Goal: Book appointment/travel/reservation

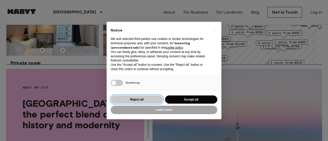
click at [154, 101] on button "Reject all" at bounding box center [137, 100] width 52 height 8
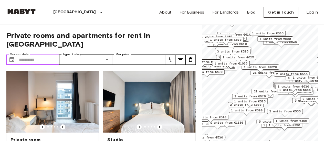
click at [40, 55] on input "Move-in date" at bounding box center [39, 60] width 40 height 10
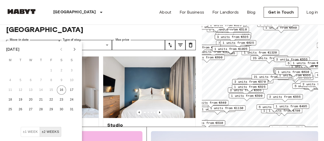
scroll to position [26, 0]
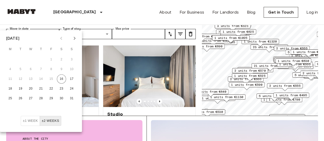
click at [77, 38] on icon "Next month" at bounding box center [74, 38] width 6 height 6
click at [31, 58] on button "1" at bounding box center [30, 59] width 9 height 9
type input "**********"
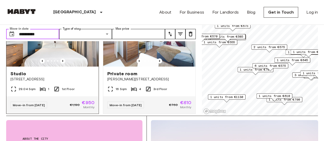
scroll to position [128, 0]
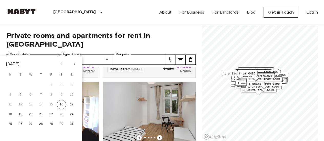
click at [73, 64] on icon "Next month" at bounding box center [74, 64] width 6 height 6
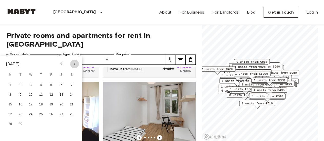
click at [73, 64] on icon "Next month" at bounding box center [74, 64] width 6 height 6
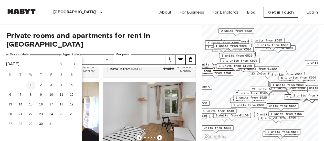
click at [29, 88] on button "1" at bounding box center [30, 85] width 9 height 9
type input "**********"
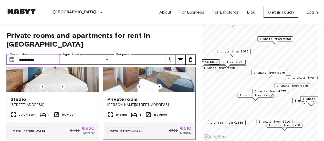
scroll to position [205, 0]
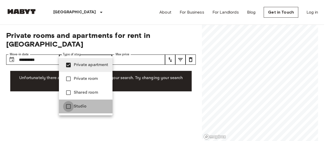
type input "**********"
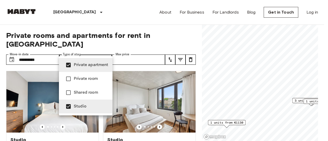
click at [188, 36] on div at bounding box center [164, 70] width 328 height 141
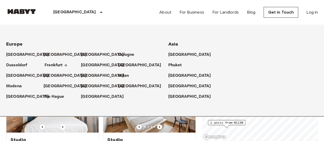
click at [55, 63] on p "Frankfurt" at bounding box center [54, 65] width 18 height 6
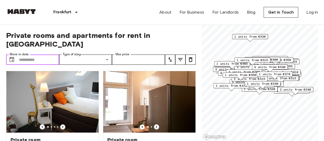
click at [41, 55] on input "Move-in date" at bounding box center [39, 60] width 40 height 10
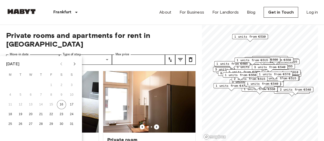
click at [73, 64] on icon "Next month" at bounding box center [74, 64] width 6 height 6
click at [29, 83] on button "1" at bounding box center [30, 85] width 9 height 9
type input "**********"
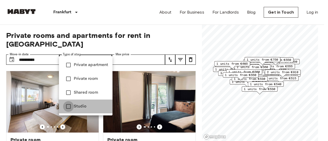
type input "******"
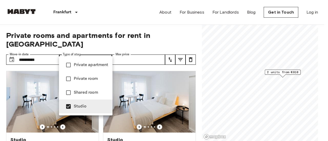
click at [3, 79] on div at bounding box center [164, 70] width 328 height 141
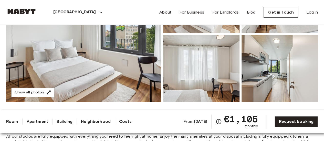
scroll to position [102, 0]
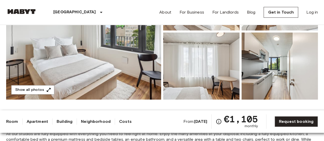
click at [124, 65] on img at bounding box center [83, 31] width 155 height 136
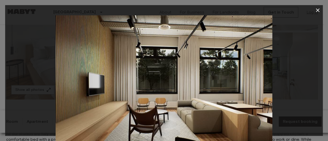
click at [316, 10] on icon "button" at bounding box center [318, 10] width 6 height 6
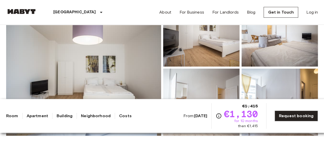
scroll to position [77, 0]
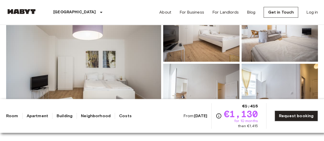
click at [119, 64] on img at bounding box center [83, 63] width 155 height 136
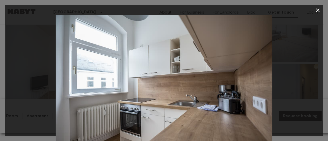
click at [319, 7] on icon "button" at bounding box center [318, 10] width 6 height 6
